Goal: Task Accomplishment & Management: Use online tool/utility

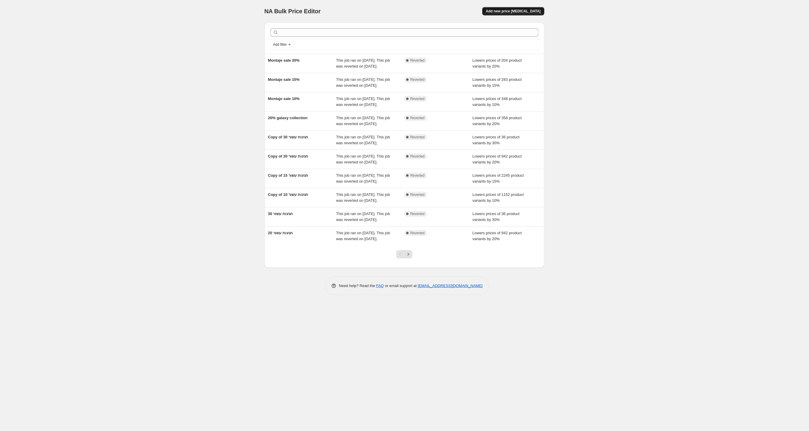
click at [528, 10] on span "Add new price [MEDICAL_DATA]" at bounding box center [513, 11] width 55 height 5
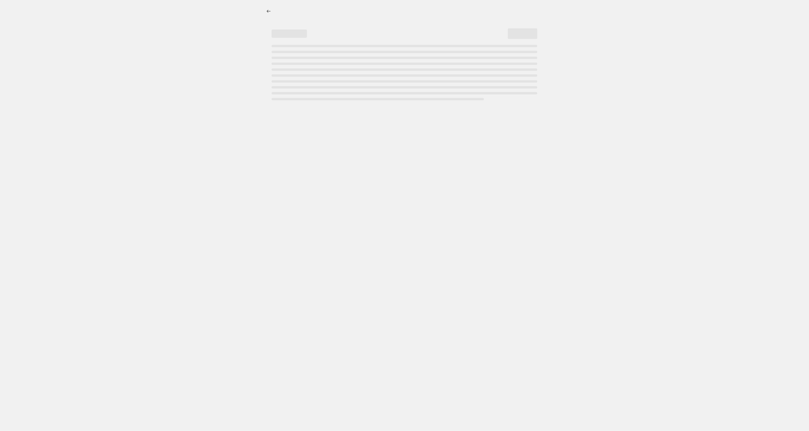
select select "percentage"
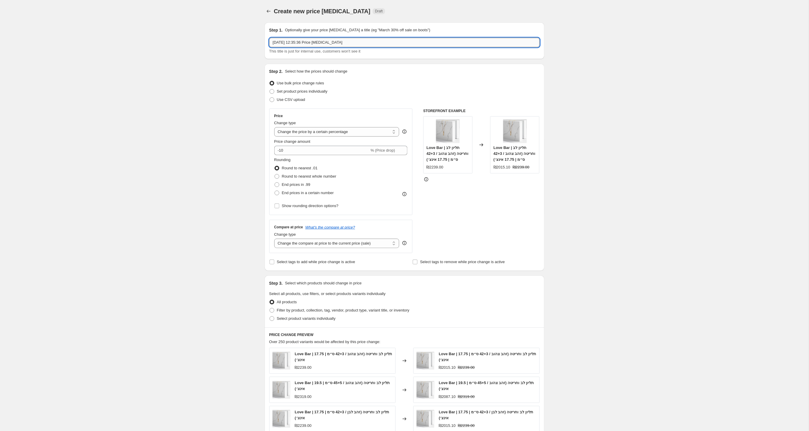
click at [357, 43] on input "14 Sep 2025 at 12:35:36 Price change job" at bounding box center [404, 42] width 271 height 9
drag, startPoint x: 357, startPoint y: 42, endPoint x: 262, endPoint y: 43, distance: 94.9
click at [262, 43] on div "Step 1. Optionally give your price change job a title (eg "March 30% off sale o…" at bounding box center [402, 290] width 285 height 545
type input "1"
type input "א"
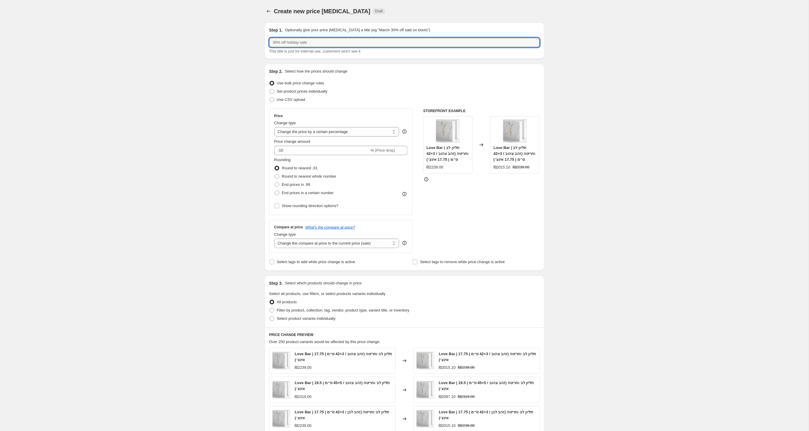
type input "ר"
type input "r"
drag, startPoint x: 291, startPoint y: 43, endPoint x: 269, endPoint y: 42, distance: 21.8
click at [268, 42] on div "Step 1. Optionally give your price change job a title (eg "March 30% off sale o…" at bounding box center [405, 40] width 280 height 37
paste input "Hashana"
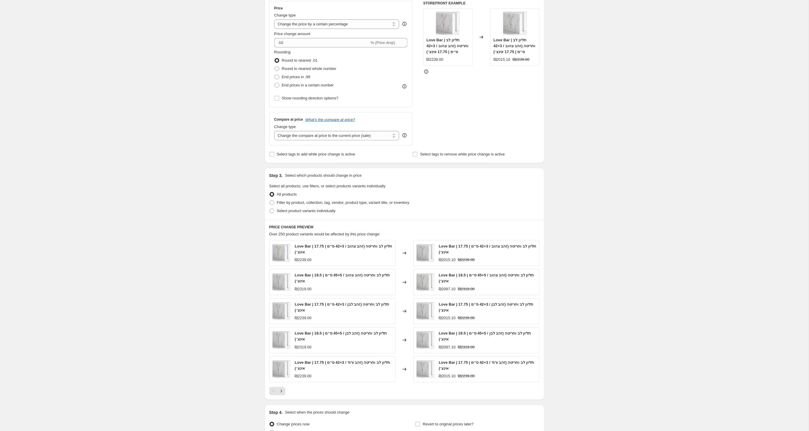
scroll to position [115, 0]
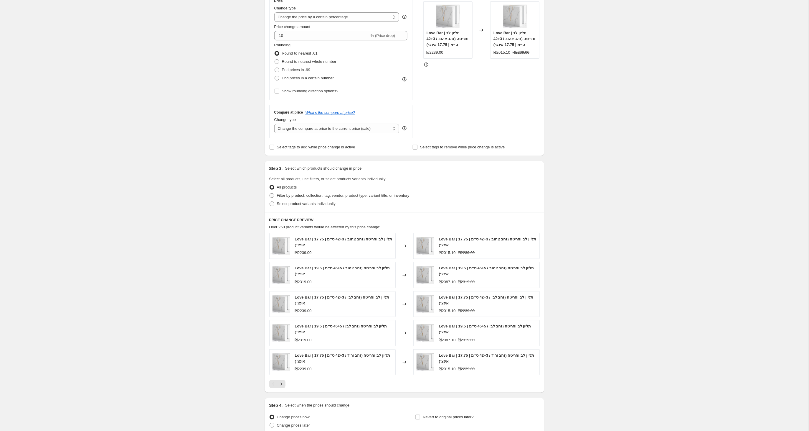
type input "Rosh Hashana 10%"
click at [275, 195] on label "Filter by product, collection, tag, vendor, product type, variant title, or inv…" at bounding box center [339, 195] width 140 height 8
click at [270, 193] on input "Filter by product, collection, tag, vendor, product type, variant title, or inv…" at bounding box center [270, 193] width 0 height 0
radio input "true"
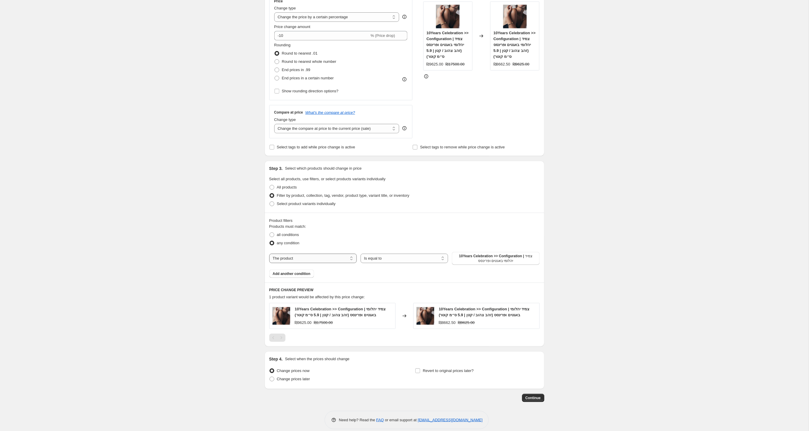
select select "tag"
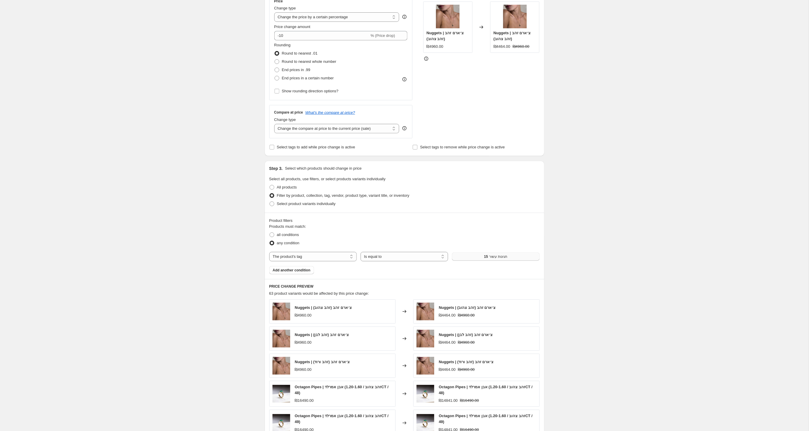
click at [473, 260] on button "15 חגיגות עשור" at bounding box center [496, 256] width 88 height 8
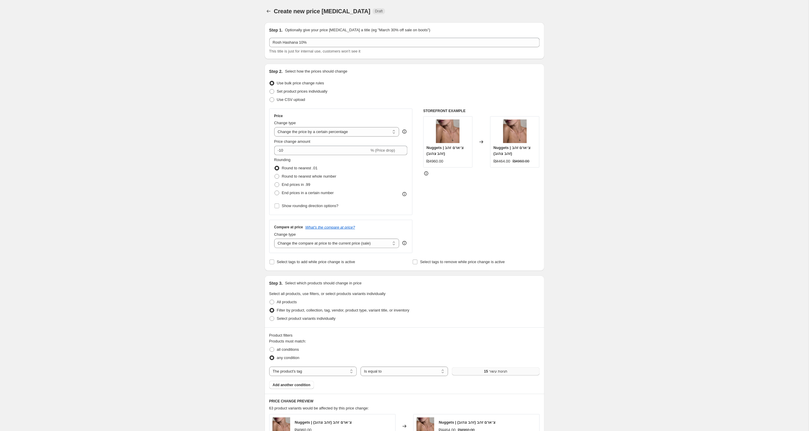
scroll to position [114, 0]
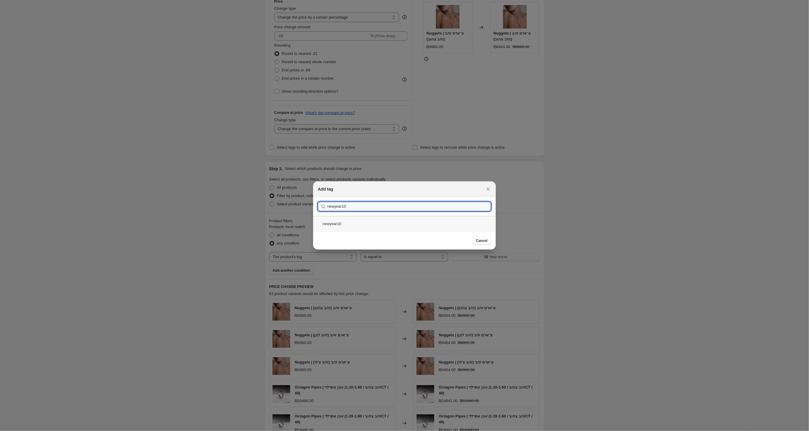
type input "newyear10"
click at [332, 225] on div "newyear10" at bounding box center [404, 224] width 183 height 16
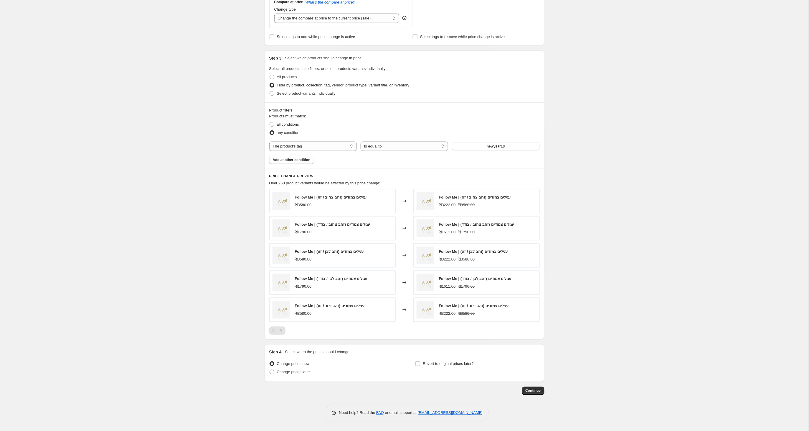
scroll to position [226, 0]
click at [270, 372] on span at bounding box center [272, 371] width 5 height 5
click at [270, 370] on input "Change prices later" at bounding box center [270, 369] width 0 height 0
radio input "true"
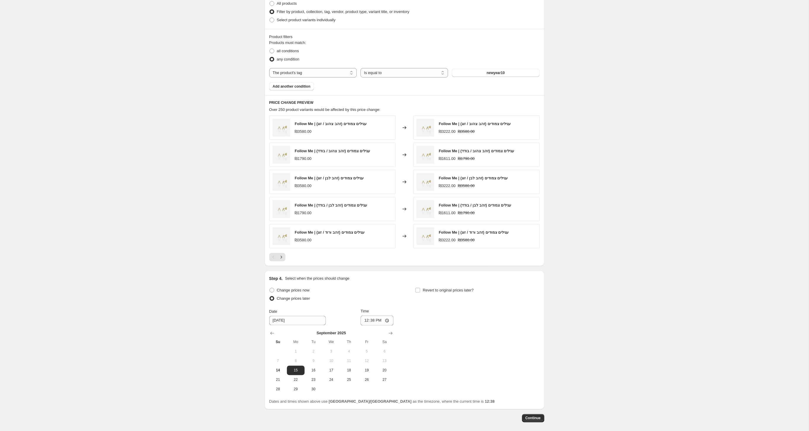
scroll to position [299, 0]
click at [278, 369] on span "14" at bounding box center [278, 370] width 13 height 5
type input "9/14/2025"
click at [370, 320] on div "Date 9/14/2025 Time 12:38" at bounding box center [331, 316] width 124 height 17
click at [382, 321] on input "12:38" at bounding box center [377, 320] width 33 height 10
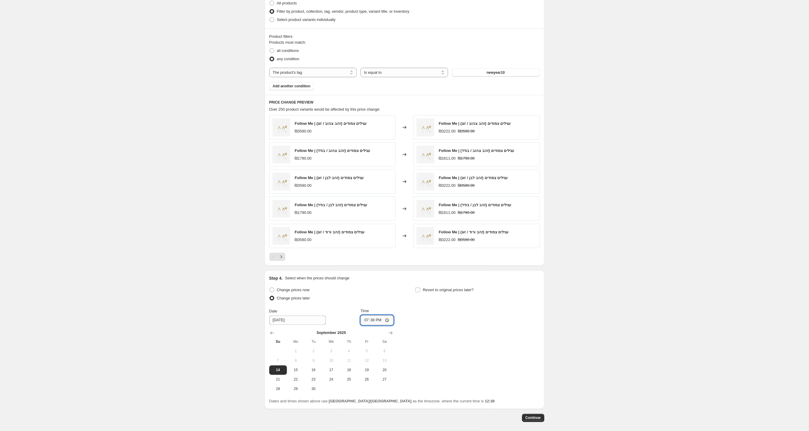
click at [389, 321] on input "19:38" at bounding box center [377, 320] width 33 height 10
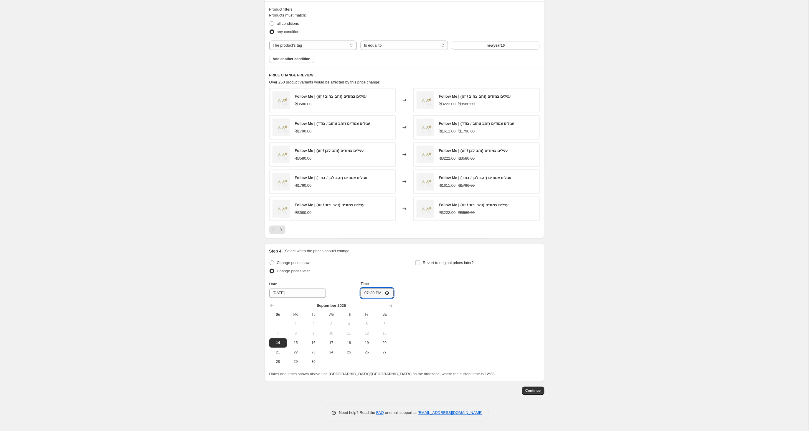
scroll to position [328, 0]
type input "19:30"
click at [534, 392] on span "Continue" at bounding box center [533, 390] width 15 height 5
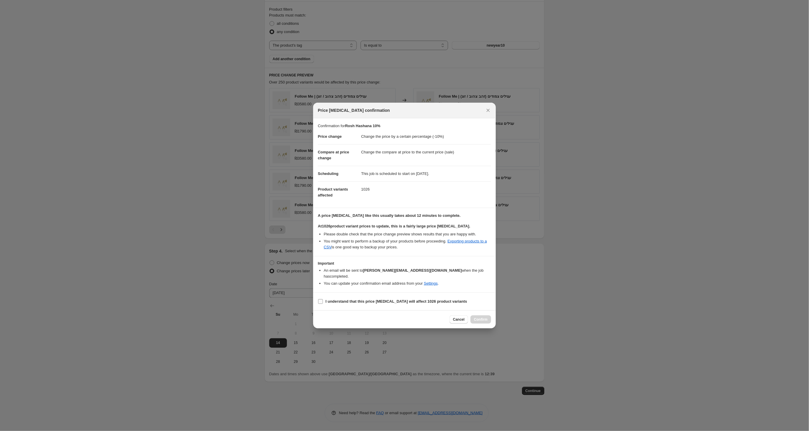
drag, startPoint x: 320, startPoint y: 299, endPoint x: 323, endPoint y: 300, distance: 3.7
click at [320, 299] on input "I understand that this price change job will affect 1026 product variants" at bounding box center [320, 301] width 5 height 5
checkbox input "true"
click at [477, 318] on span "Confirm" at bounding box center [481, 319] width 14 height 5
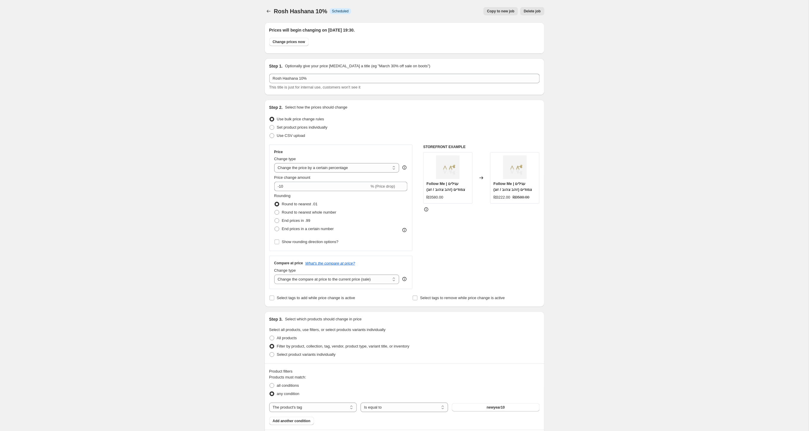
click at [497, 10] on span "Copy to new job" at bounding box center [500, 11] width 27 height 5
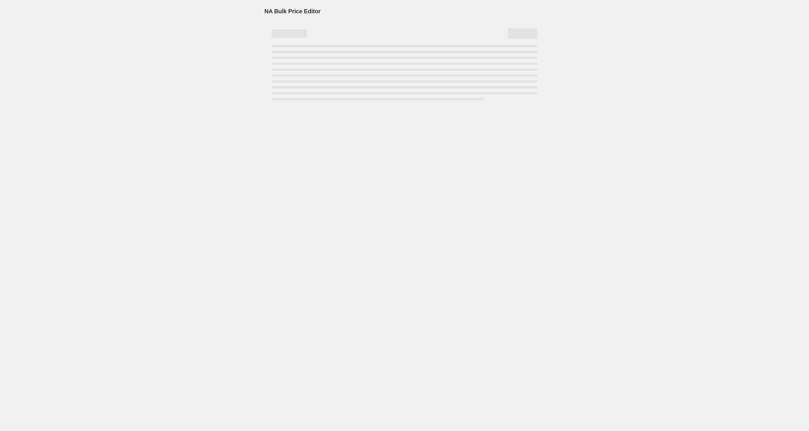
select select "percentage"
select select "tag"
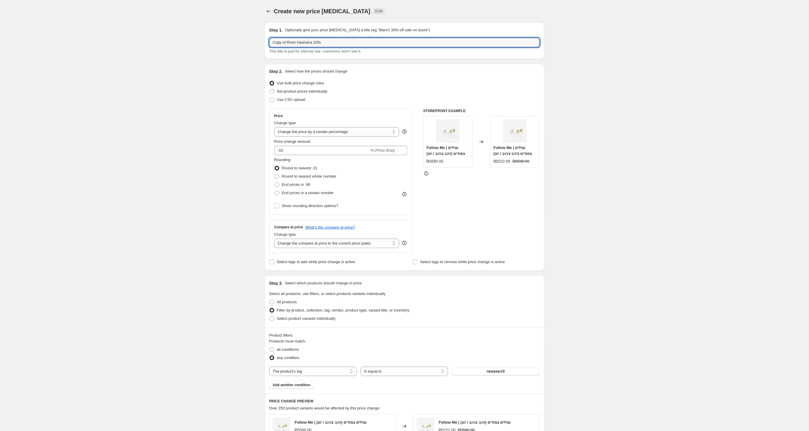
drag, startPoint x: 288, startPoint y: 42, endPoint x: 260, endPoint y: 44, distance: 28.1
click at [260, 44] on div "Step 1. Optionally give your price change job a title (eg "March 30% off sale o…" at bounding box center [402, 319] width 285 height 602
click at [303, 41] on input "Rosh Hashana 10%" at bounding box center [404, 42] width 271 height 9
type input "Rosh Hashana 15%"
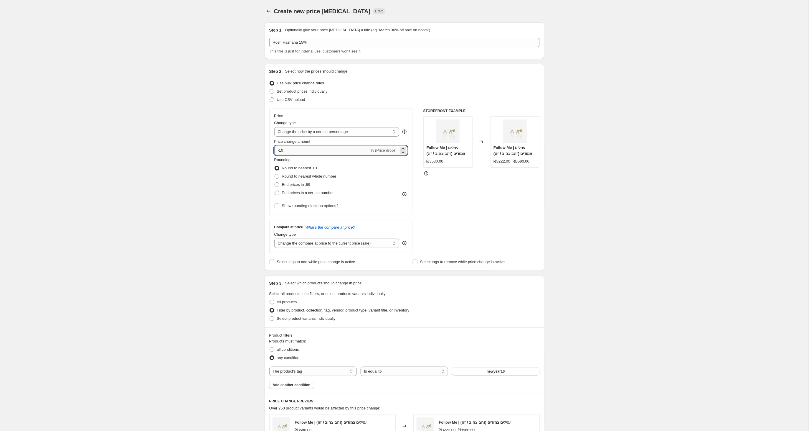
click at [282, 152] on input "-10" at bounding box center [321, 150] width 95 height 9
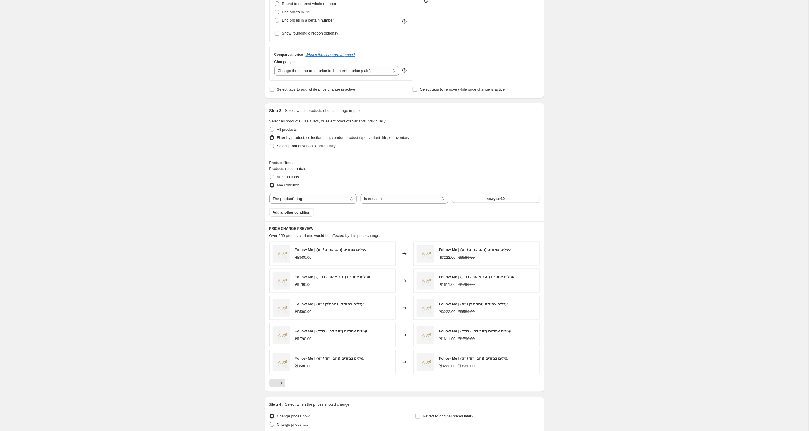
scroll to position [176, 0]
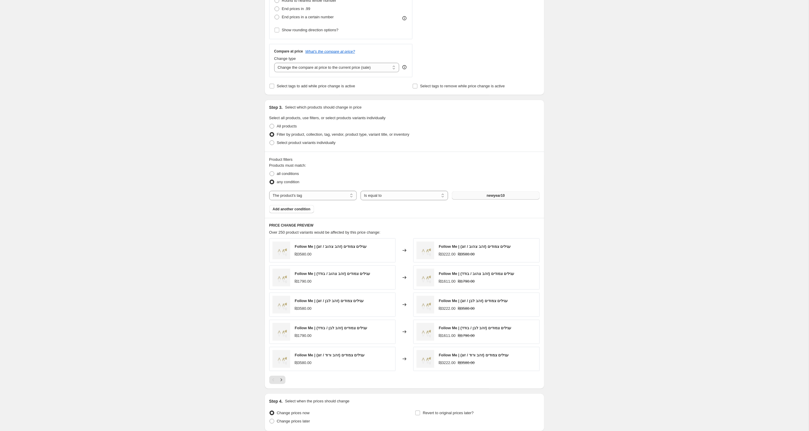
type input "-15"
click at [508, 195] on button "newyear10" at bounding box center [496, 195] width 88 height 8
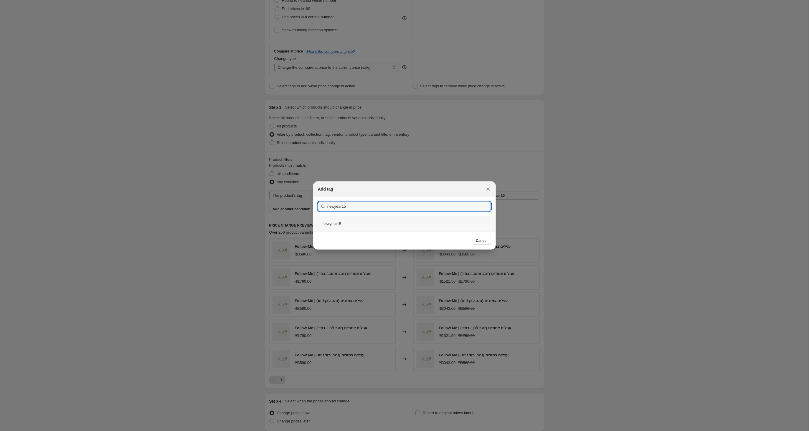
type input "newyear15"
click at [339, 223] on div "newyear15" at bounding box center [404, 224] width 183 height 16
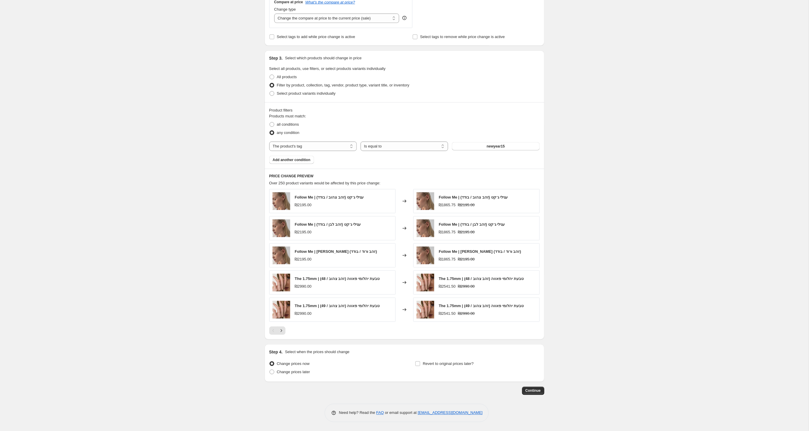
scroll to position [226, 0]
click at [272, 373] on span at bounding box center [272, 371] width 5 height 5
click at [270, 370] on input "Change prices later" at bounding box center [270, 369] width 0 height 0
radio input "true"
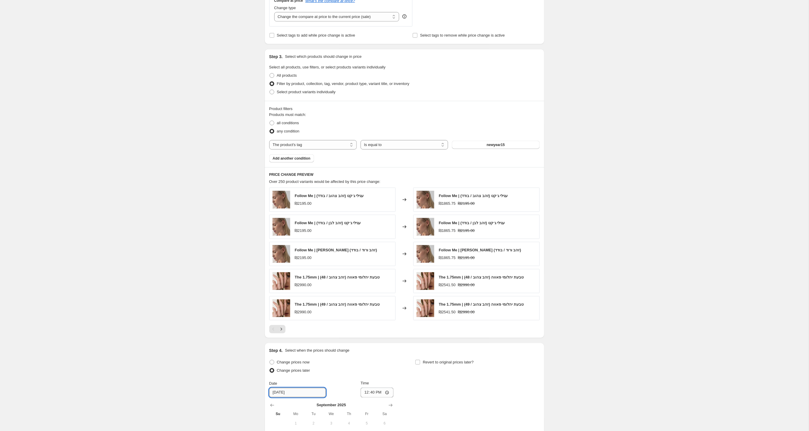
click at [283, 393] on input "9/15/2025" at bounding box center [297, 392] width 57 height 9
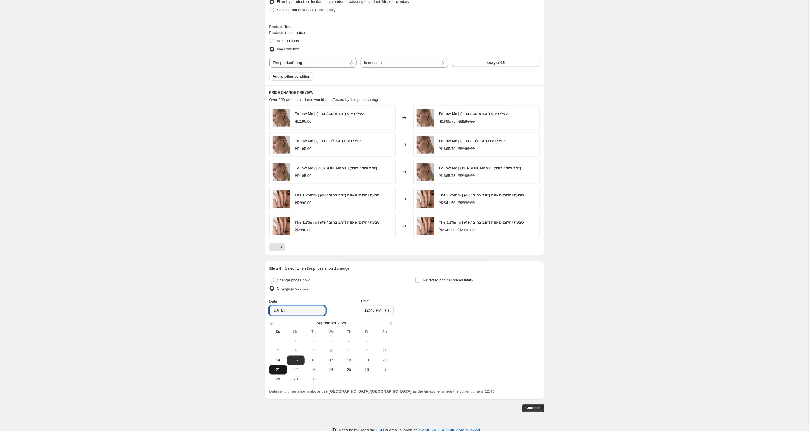
scroll to position [309, 0]
click at [279, 362] on span "14" at bounding box center [278, 359] width 13 height 5
type input "9/14/2025"
click at [379, 313] on input "12:40" at bounding box center [377, 310] width 33 height 10
click at [387, 311] on input "19:40" at bounding box center [377, 310] width 33 height 10
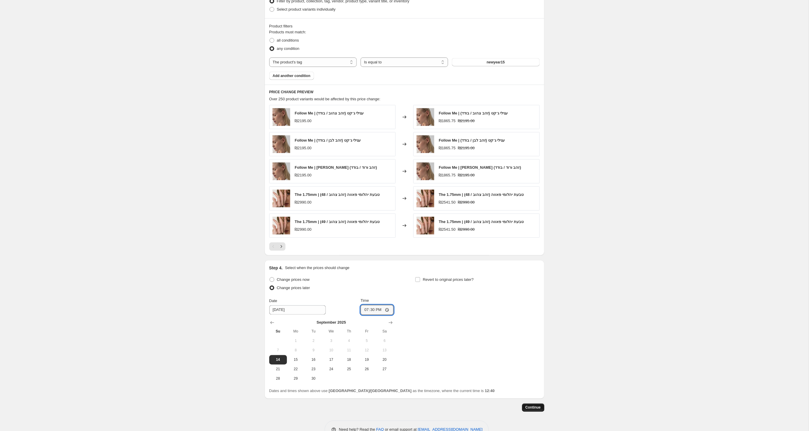
type input "19:30"
click at [534, 410] on span "Continue" at bounding box center [533, 407] width 15 height 5
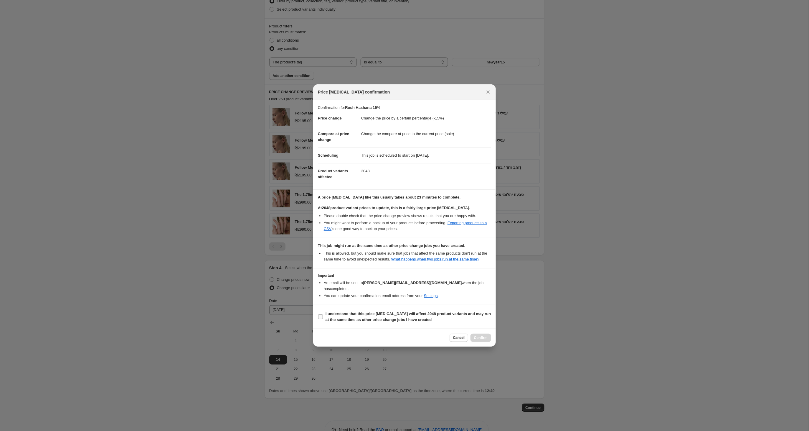
click at [322, 319] on input "I understand that this price change job will affect 2048 product variants and m…" at bounding box center [320, 316] width 5 height 5
checkbox input "true"
click at [483, 340] on span "Confirm" at bounding box center [481, 337] width 14 height 5
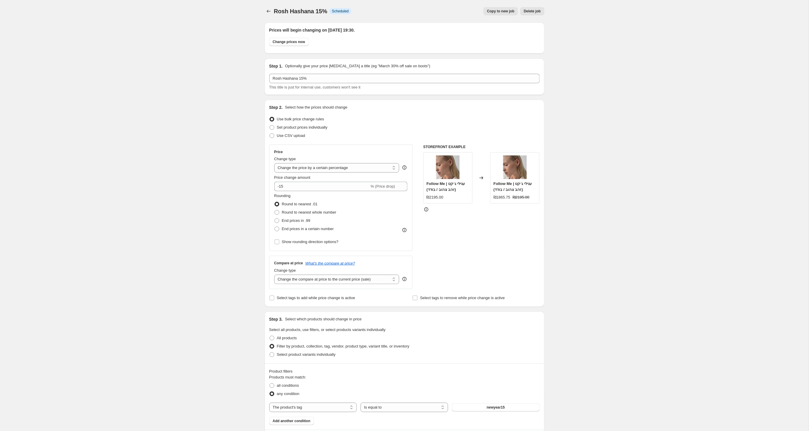
click at [497, 11] on span "Copy to new job" at bounding box center [500, 11] width 27 height 5
select select "percentage"
select select "tag"
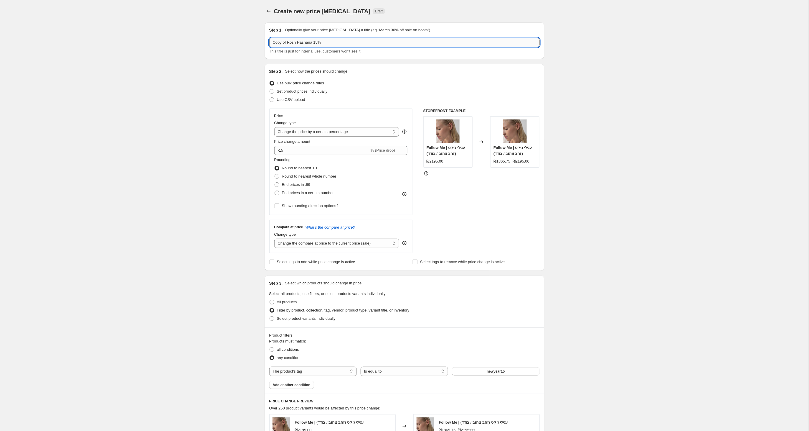
click at [356, 42] on input "Copy of Rosh Hashana 15%" at bounding box center [404, 42] width 271 height 9
drag, startPoint x: 283, startPoint y: 44, endPoint x: 266, endPoint y: 44, distance: 17.4
click at [266, 44] on div "Step 1. Optionally give your price change job a title (eg "March 30% off sale o…" at bounding box center [405, 40] width 280 height 37
drag, startPoint x: 305, startPoint y: 43, endPoint x: 302, endPoint y: 47, distance: 5.2
click at [302, 45] on input "Rosh Hashana 15%" at bounding box center [404, 42] width 271 height 9
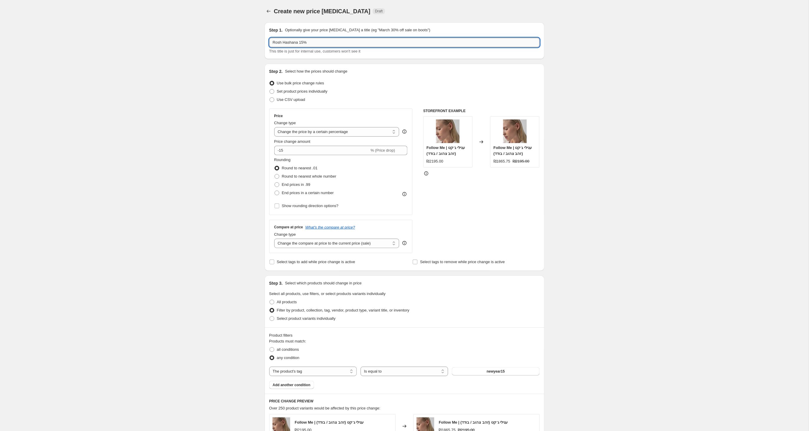
click at [300, 44] on input "Rosh Hashana 15%" at bounding box center [404, 42] width 271 height 9
drag, startPoint x: 306, startPoint y: 43, endPoint x: 305, endPoint y: 47, distance: 4.0
click at [302, 44] on input "Rosh Hashana 15%" at bounding box center [404, 42] width 271 height 9
type input "Rosh Hashana 20%"
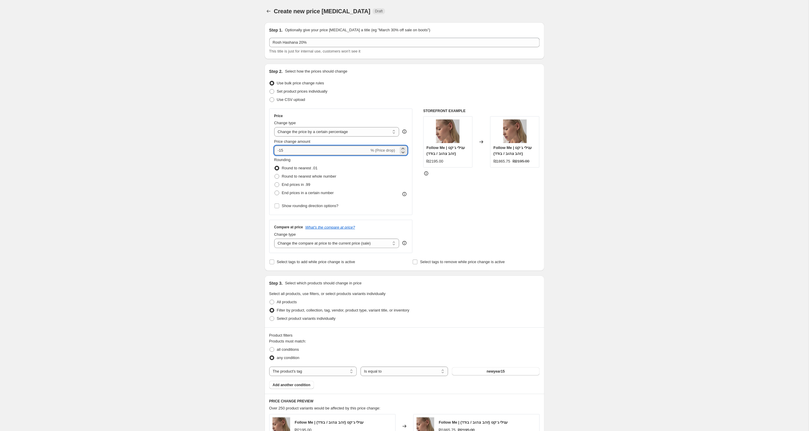
click at [281, 150] on input "-15" at bounding box center [321, 150] width 95 height 9
type input "-1"
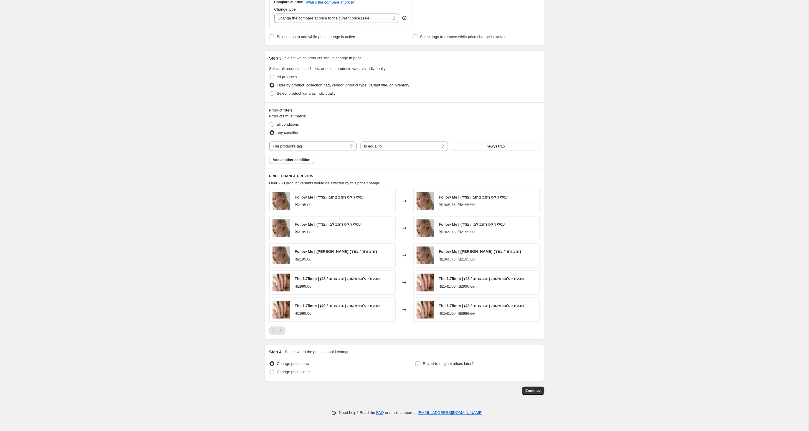
scroll to position [226, 0]
type input "-20"
click at [491, 147] on span "newyear15" at bounding box center [496, 146] width 18 height 5
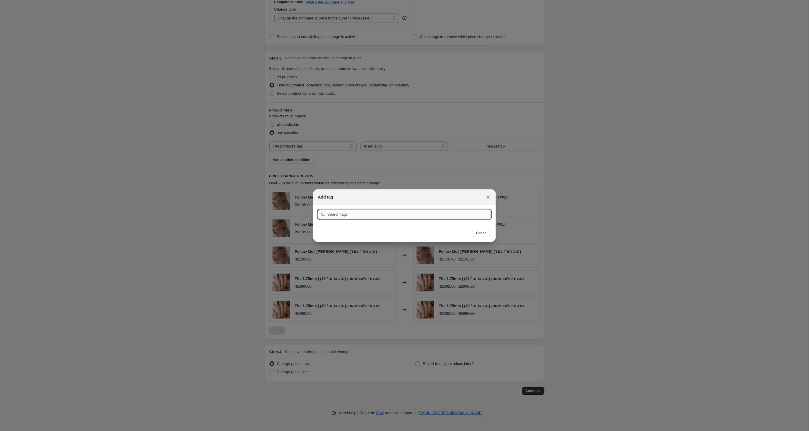
click at [354, 213] on input ":r5t:" at bounding box center [409, 214] width 164 height 9
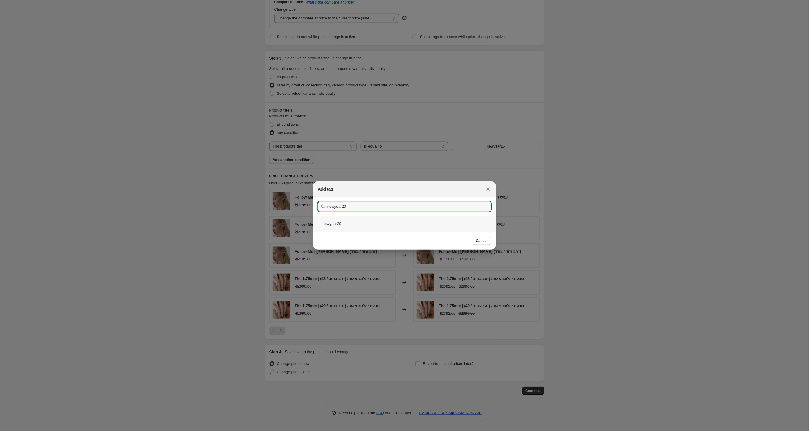
type input "newyear20"
click at [334, 225] on div "newyear20" at bounding box center [404, 224] width 183 height 16
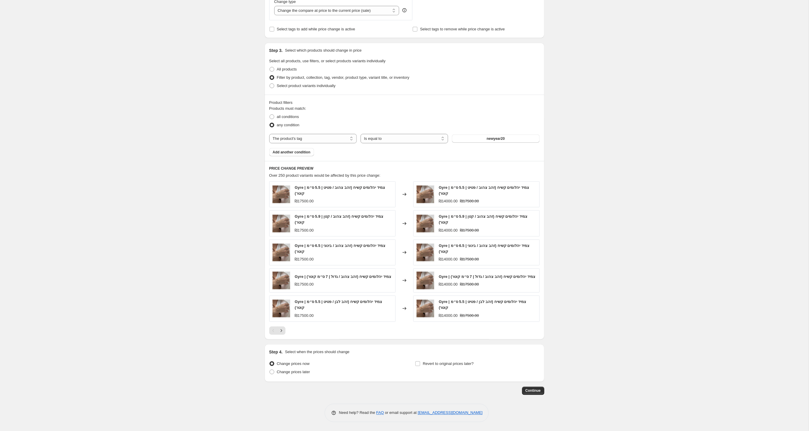
scroll to position [236, 0]
click at [272, 373] on span at bounding box center [272, 371] width 5 height 5
click at [270, 370] on input "Change prices later" at bounding box center [270, 369] width 0 height 0
radio input "true"
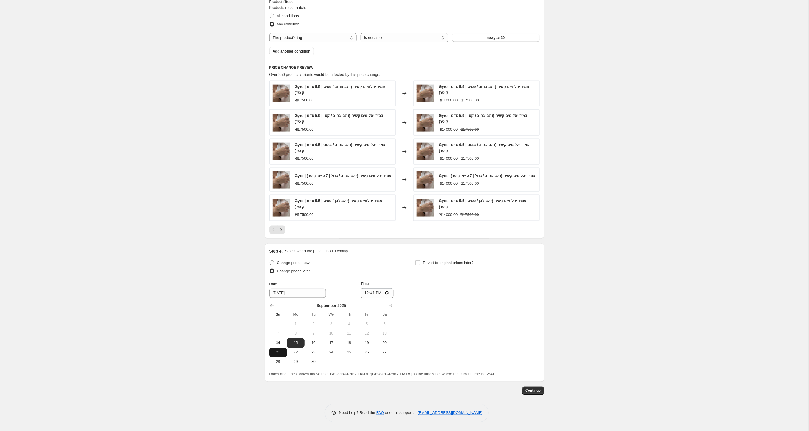
scroll to position [337, 0]
drag, startPoint x: 276, startPoint y: 345, endPoint x: 279, endPoint y: 344, distance: 3.7
click at [275, 345] on span "14" at bounding box center [278, 342] width 13 height 5
type input "9/14/2025"
click at [380, 294] on input "12:41" at bounding box center [377, 293] width 33 height 10
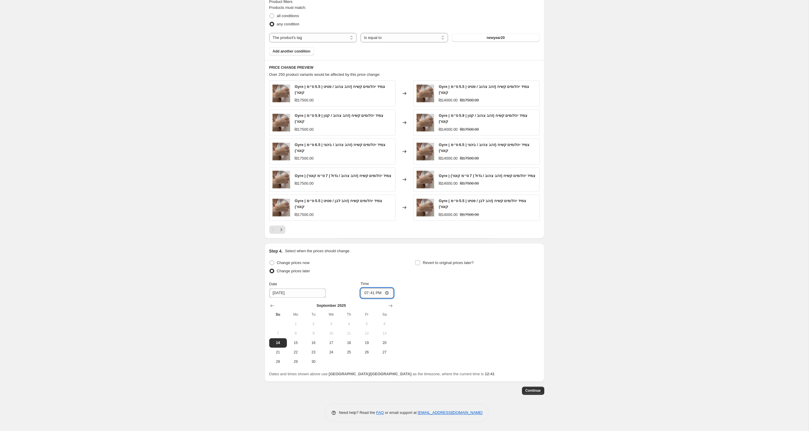
click at [386, 293] on input "19:41" at bounding box center [377, 293] width 33 height 10
type input "19:30"
click at [478, 348] on div "Change prices now Change prices later Date 9/14/2025 Time 19:30 September 2025 …" at bounding box center [404, 313] width 271 height 108
click at [529, 389] on span "Continue" at bounding box center [533, 390] width 15 height 5
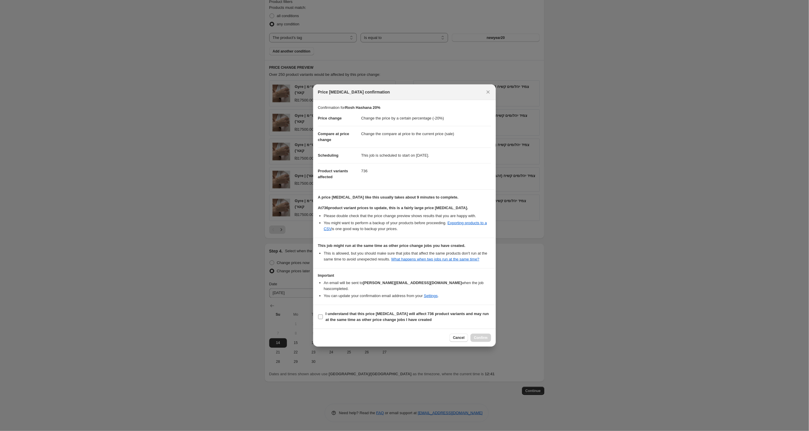
click at [321, 319] on input "I understand that this price change job will affect 736 product variants and ma…" at bounding box center [320, 316] width 5 height 5
checkbox input "true"
click at [479, 340] on span "Confirm" at bounding box center [481, 337] width 14 height 5
type input "Rosh Hashana 20%"
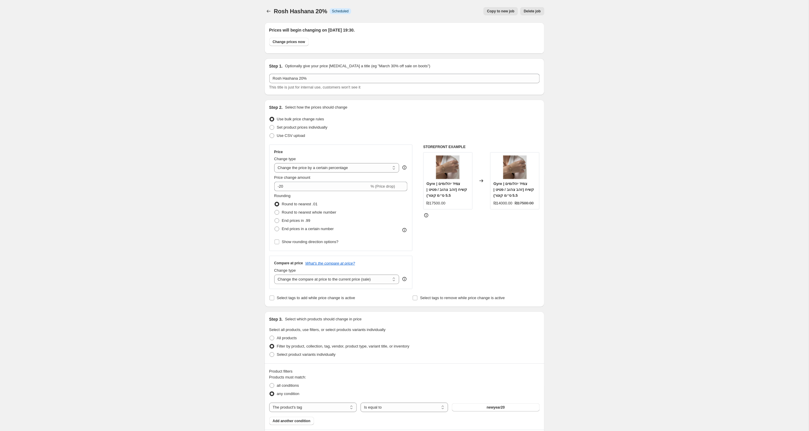
click at [499, 11] on span "Copy to new job" at bounding box center [500, 11] width 27 height 5
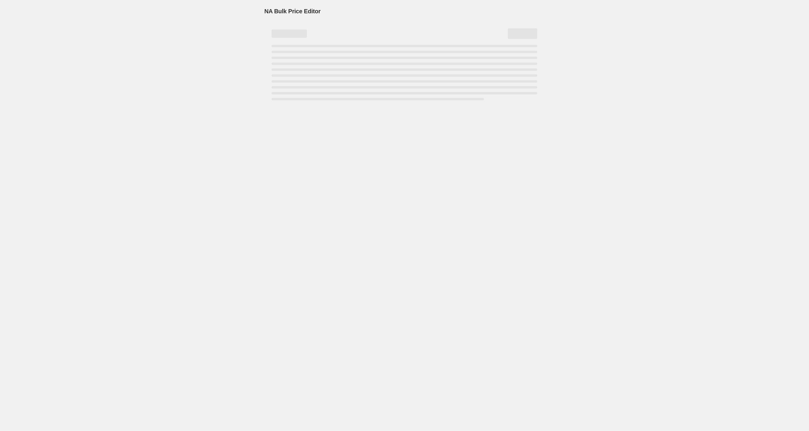
select select "percentage"
select select "tag"
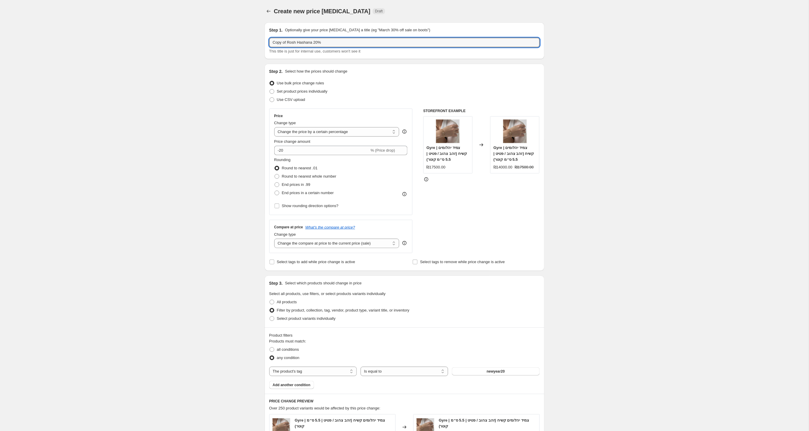
drag, startPoint x: 288, startPoint y: 42, endPoint x: 264, endPoint y: 43, distance: 23.9
click at [264, 43] on div "Step 1. Optionally give your price change job a title (eg "March 30% off sale o…" at bounding box center [402, 323] width 285 height 610
click at [305, 45] on input "Rosh Hashana 20%" at bounding box center [404, 42] width 271 height 9
drag, startPoint x: 306, startPoint y: 44, endPoint x: 302, endPoint y: 47, distance: 4.7
click at [304, 45] on input "Rosh Hashana 20%" at bounding box center [404, 42] width 271 height 9
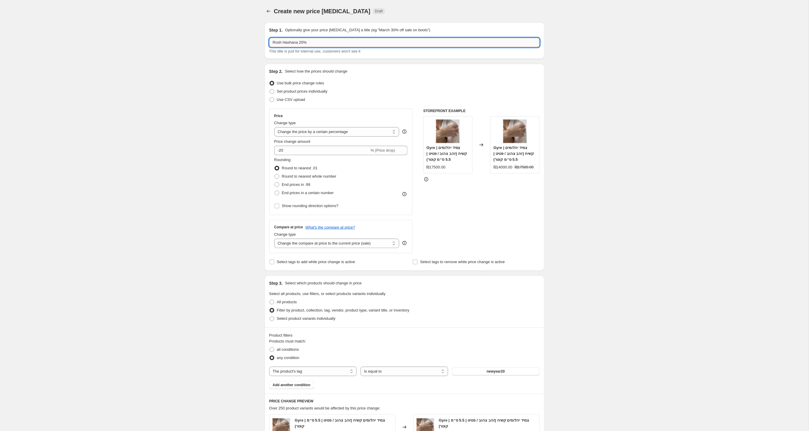
drag, startPoint x: 305, startPoint y: 44, endPoint x: 302, endPoint y: 46, distance: 3.4
click at [302, 45] on input "Rosh Hashana 20%" at bounding box center [404, 42] width 271 height 9
click at [303, 44] on input "Rosh Hashana 20%" at bounding box center [404, 42] width 271 height 9
type input "Rosh Hashana 25%"
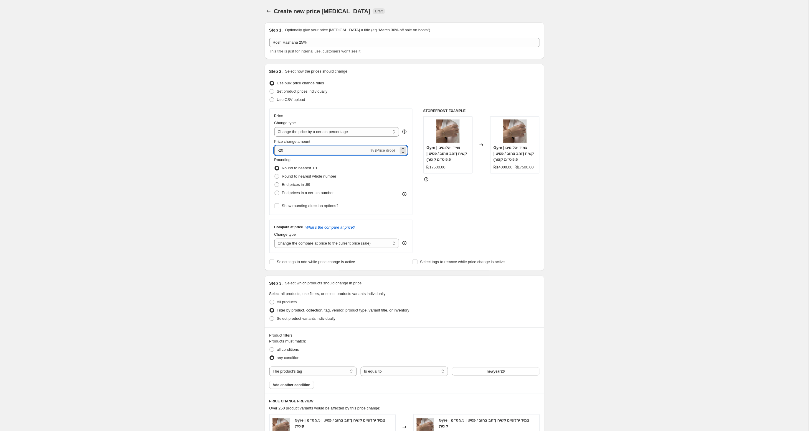
drag, startPoint x: 285, startPoint y: 152, endPoint x: 282, endPoint y: 152, distance: 3.3
click at [282, 152] on input "-20" at bounding box center [321, 150] width 95 height 9
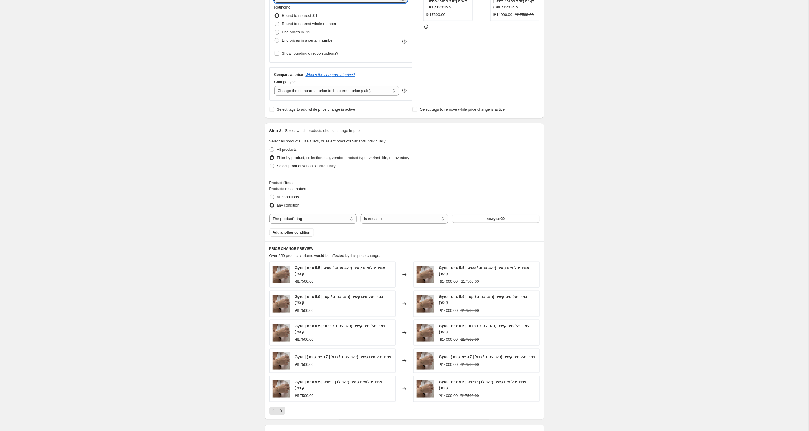
scroll to position [157, 0]
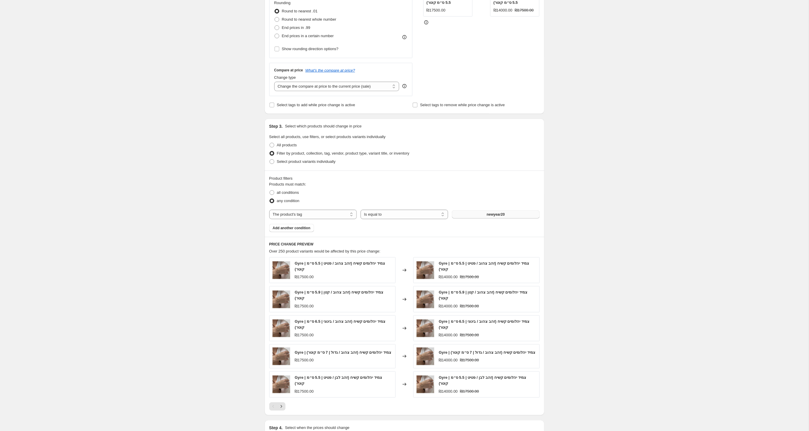
type input "-25"
click at [477, 214] on button "newyear20" at bounding box center [496, 214] width 88 height 8
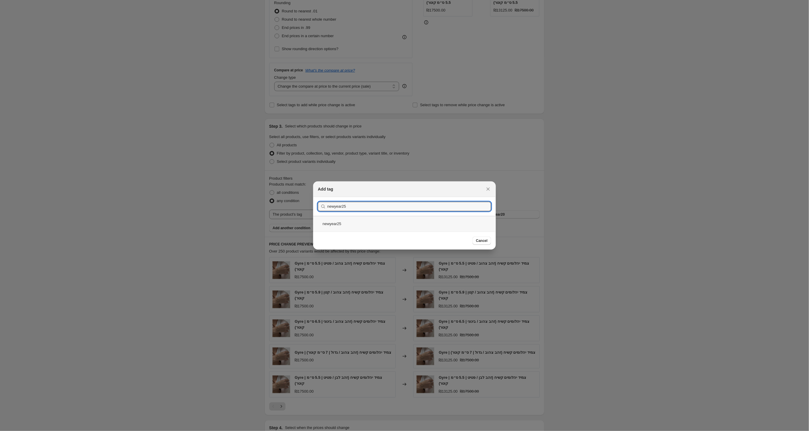
type input "newyear25"
drag, startPoint x: 337, startPoint y: 225, endPoint x: 343, endPoint y: 227, distance: 5.7
click at [337, 225] on div "newyear25" at bounding box center [404, 224] width 183 height 16
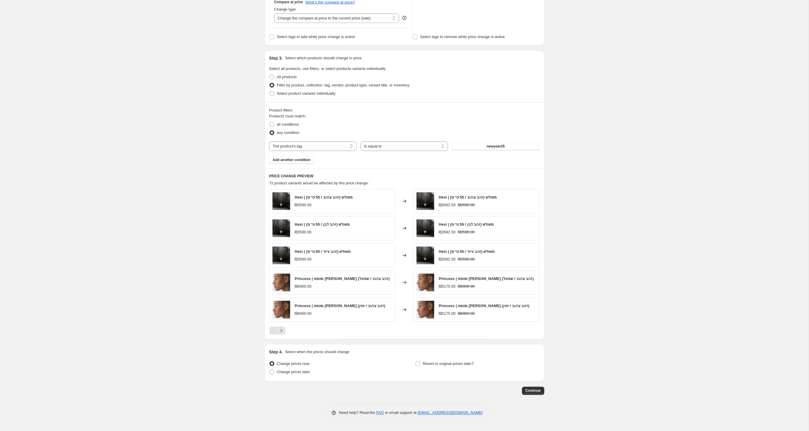
scroll to position [226, 0]
click at [273, 373] on span at bounding box center [272, 371] width 5 height 5
click at [270, 370] on input "Change prices later" at bounding box center [270, 369] width 0 height 0
radio input "true"
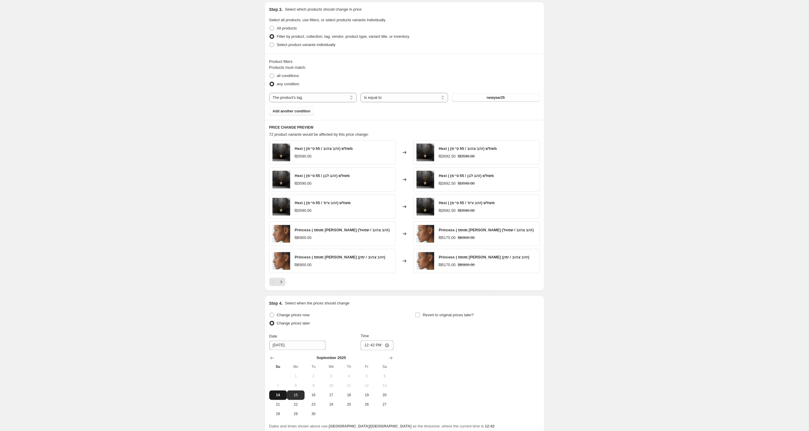
scroll to position [274, 0]
click at [279, 397] on span "14" at bounding box center [278, 394] width 13 height 5
type input "9/14/2025"
click at [381, 346] on input "12:42" at bounding box center [377, 345] width 33 height 10
click at [386, 345] on input "19:42" at bounding box center [377, 345] width 33 height 10
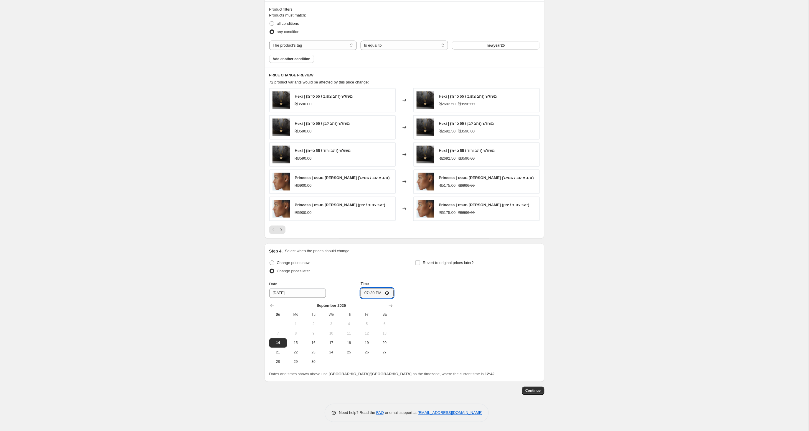
scroll to position [328, 0]
type input "19:30"
click at [530, 391] on span "Continue" at bounding box center [533, 390] width 15 height 5
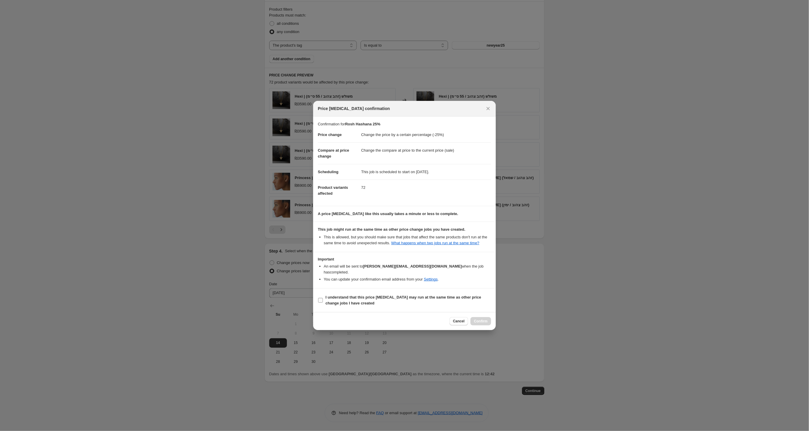
drag, startPoint x: 321, startPoint y: 301, endPoint x: 350, endPoint y: 305, distance: 29.7
click at [320, 301] on input "I understand that this price change job may run at the same time as other price…" at bounding box center [320, 300] width 5 height 5
checkbox input "true"
click at [482, 320] on span "Confirm" at bounding box center [481, 321] width 14 height 5
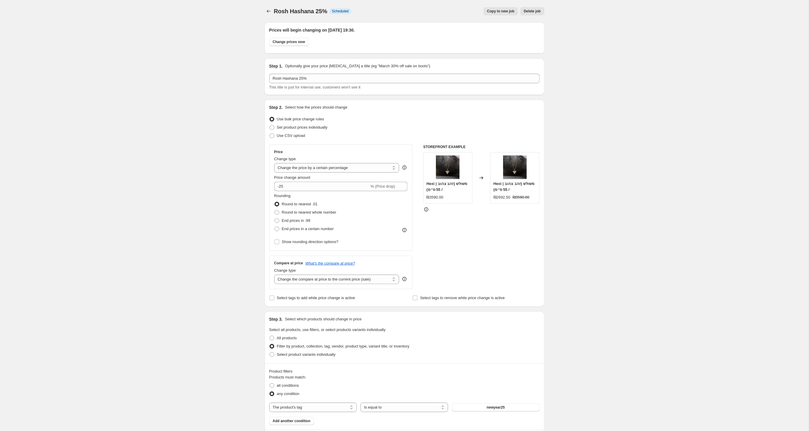
click at [501, 7] on button "Copy to new job" at bounding box center [501, 11] width 34 height 8
select select "percentage"
select select "tag"
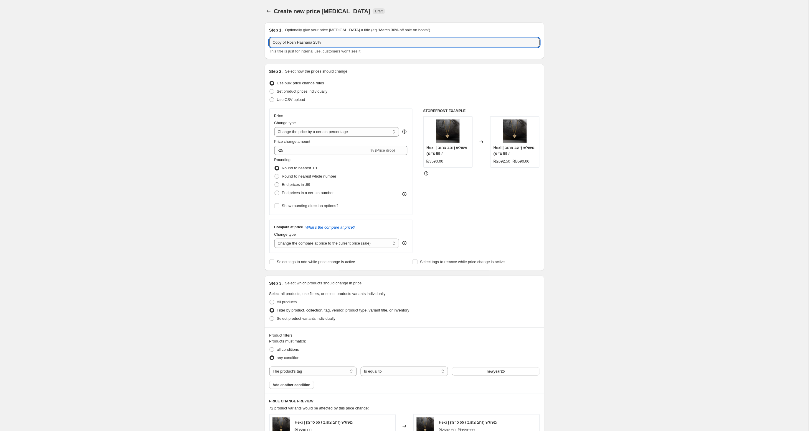
drag, startPoint x: 287, startPoint y: 44, endPoint x: 266, endPoint y: 44, distance: 20.6
click at [266, 44] on div "Step 1. Optionally give your price change job a title (eg "March 30% off sale o…" at bounding box center [405, 40] width 280 height 37
drag, startPoint x: 307, startPoint y: 44, endPoint x: 301, endPoint y: 47, distance: 6.3
click at [302, 44] on input "Rosh Hashana 25%" at bounding box center [404, 42] width 271 height 9
type input "Rosh Hashana 30%"
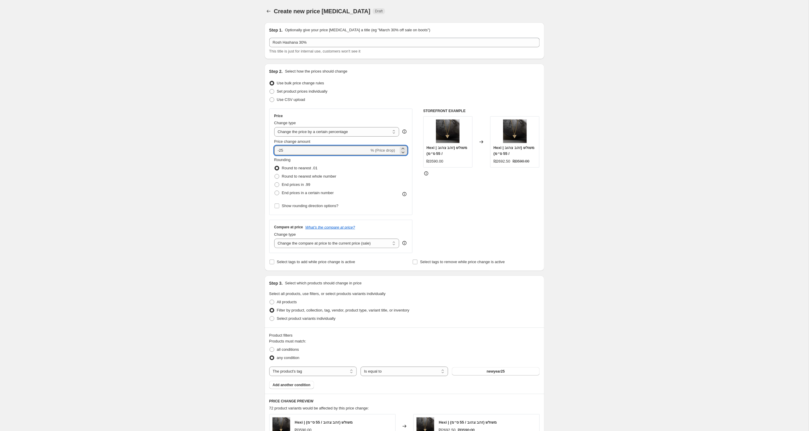
drag, startPoint x: 285, startPoint y: 150, endPoint x: 281, endPoint y: 155, distance: 6.7
click at [281, 151] on input "-25" at bounding box center [321, 150] width 95 height 9
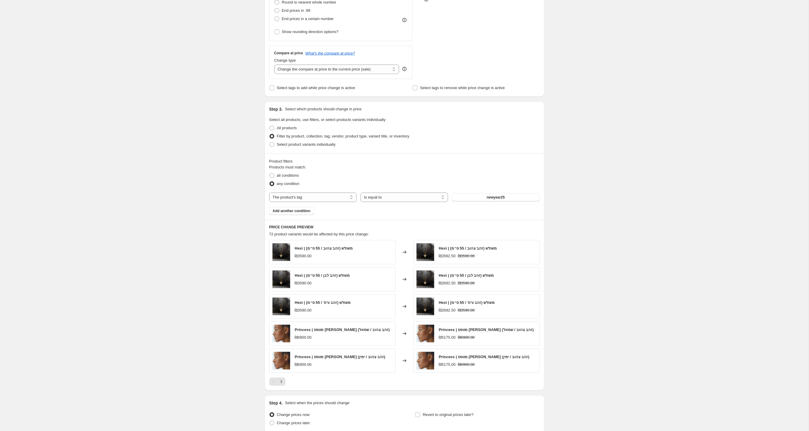
scroll to position [177, 0]
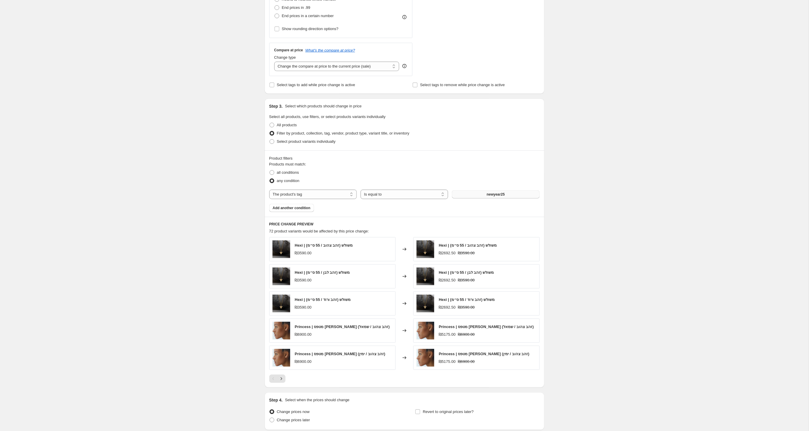
type input "-30"
click at [501, 196] on span "newyear25" at bounding box center [496, 194] width 18 height 5
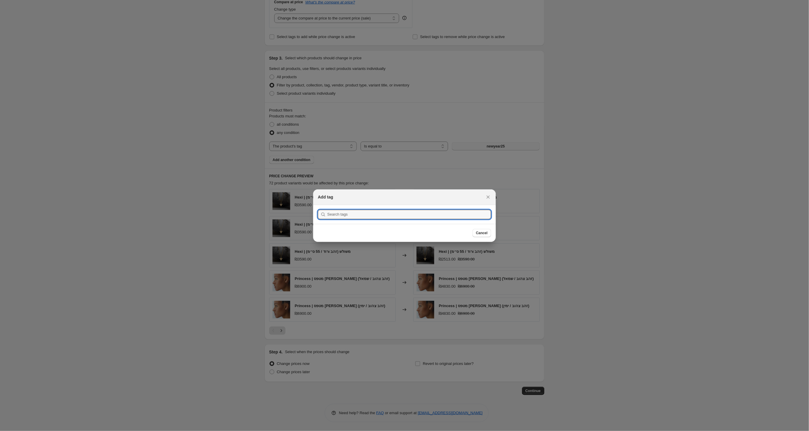
scroll to position [0, 0]
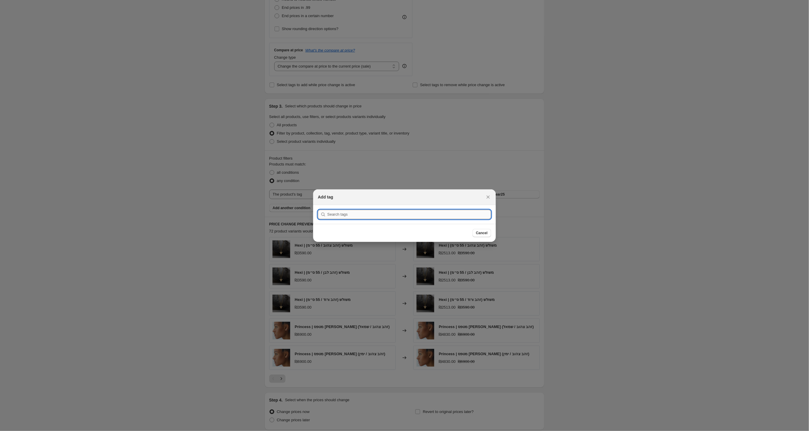
click at [394, 213] on input ":r9l:" at bounding box center [409, 214] width 164 height 9
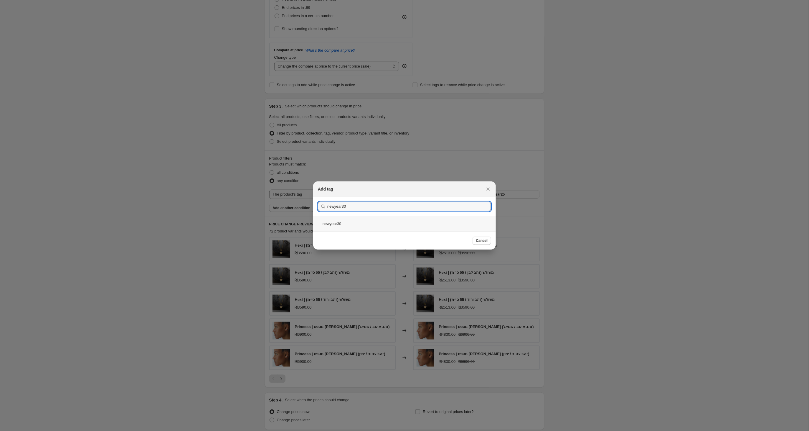
type input "newyear30"
drag, startPoint x: 347, startPoint y: 224, endPoint x: 354, endPoint y: 225, distance: 7.7
click at [346, 224] on div "newyear30" at bounding box center [404, 224] width 183 height 16
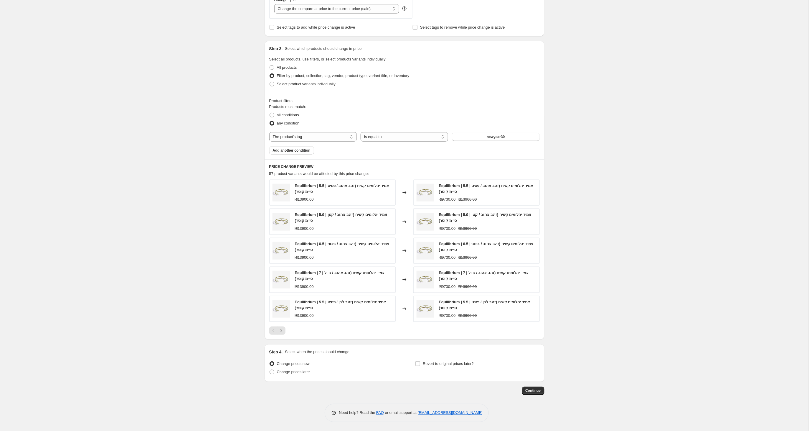
scroll to position [236, 0]
click at [270, 373] on span at bounding box center [272, 371] width 5 height 5
click at [270, 370] on input "Change prices later" at bounding box center [270, 369] width 0 height 0
radio input "true"
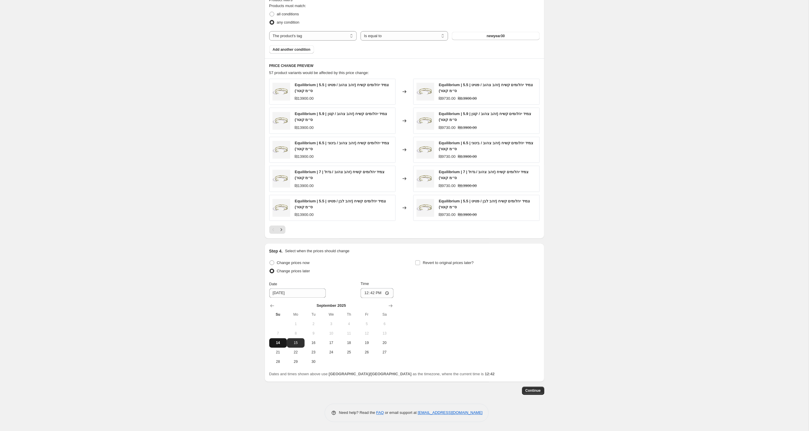
scroll to position [337, 0]
click at [280, 341] on span "14" at bounding box center [278, 342] width 13 height 5
type input "9/14/2025"
click at [380, 294] on input "12:42" at bounding box center [377, 293] width 33 height 10
click at [386, 293] on input "19:42" at bounding box center [377, 293] width 33 height 10
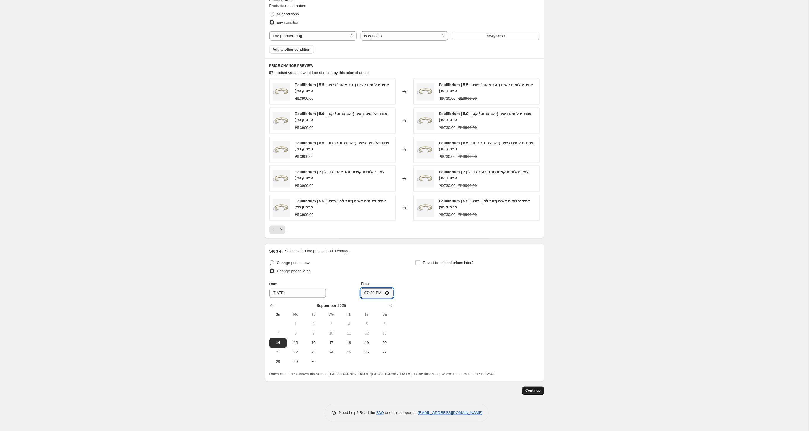
type input "19:30"
click at [533, 391] on span "Continue" at bounding box center [533, 390] width 15 height 5
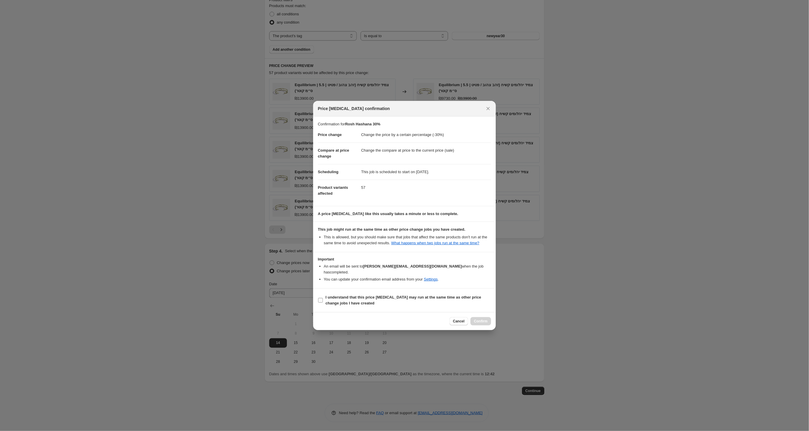
drag, startPoint x: 322, startPoint y: 301, endPoint x: 347, endPoint y: 303, distance: 25.5
click at [322, 301] on input "I understand that this price change job may run at the same time as other price…" at bounding box center [320, 300] width 5 height 5
checkbox input "true"
click at [483, 320] on span "Confirm" at bounding box center [481, 321] width 14 height 5
type input "Rosh Hashana 30%"
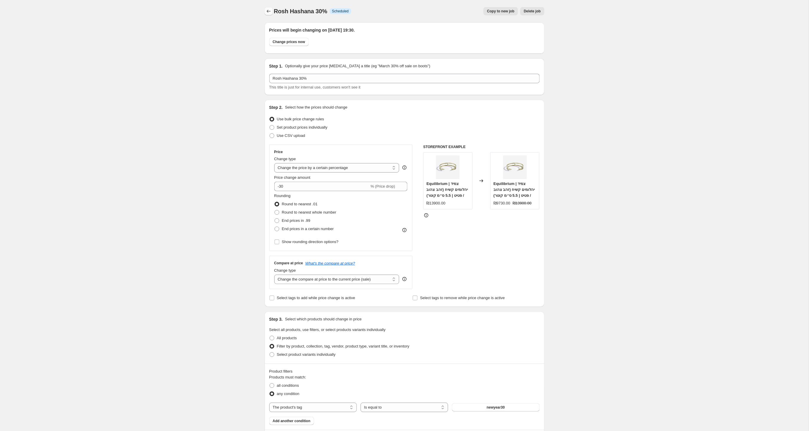
click at [268, 10] on icon "Price change jobs" at bounding box center [269, 11] width 6 height 6
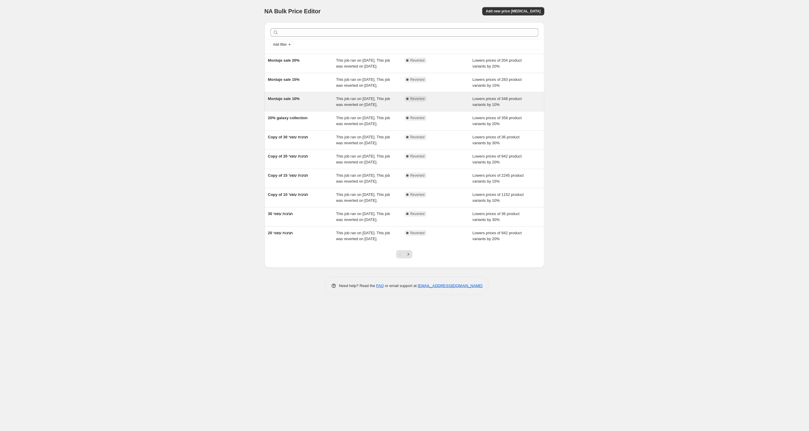
click at [290, 101] on span "Montaje sale 10%" at bounding box center [284, 98] width 32 height 4
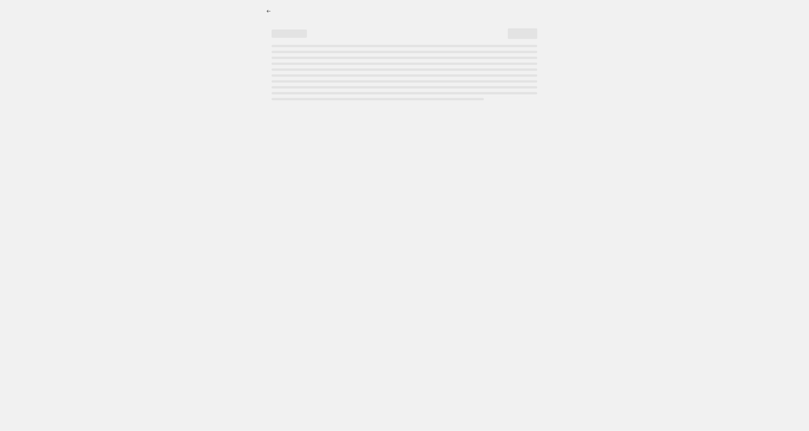
select select "percentage"
select select "tag"
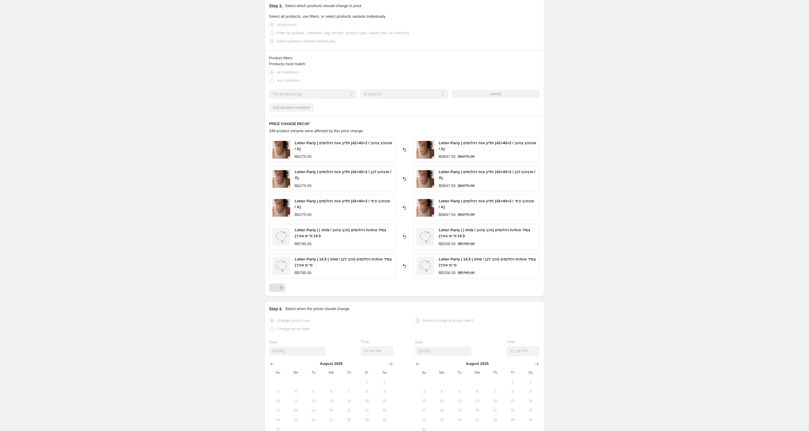
scroll to position [318, 0]
